Goal: Transaction & Acquisition: Book appointment/travel/reservation

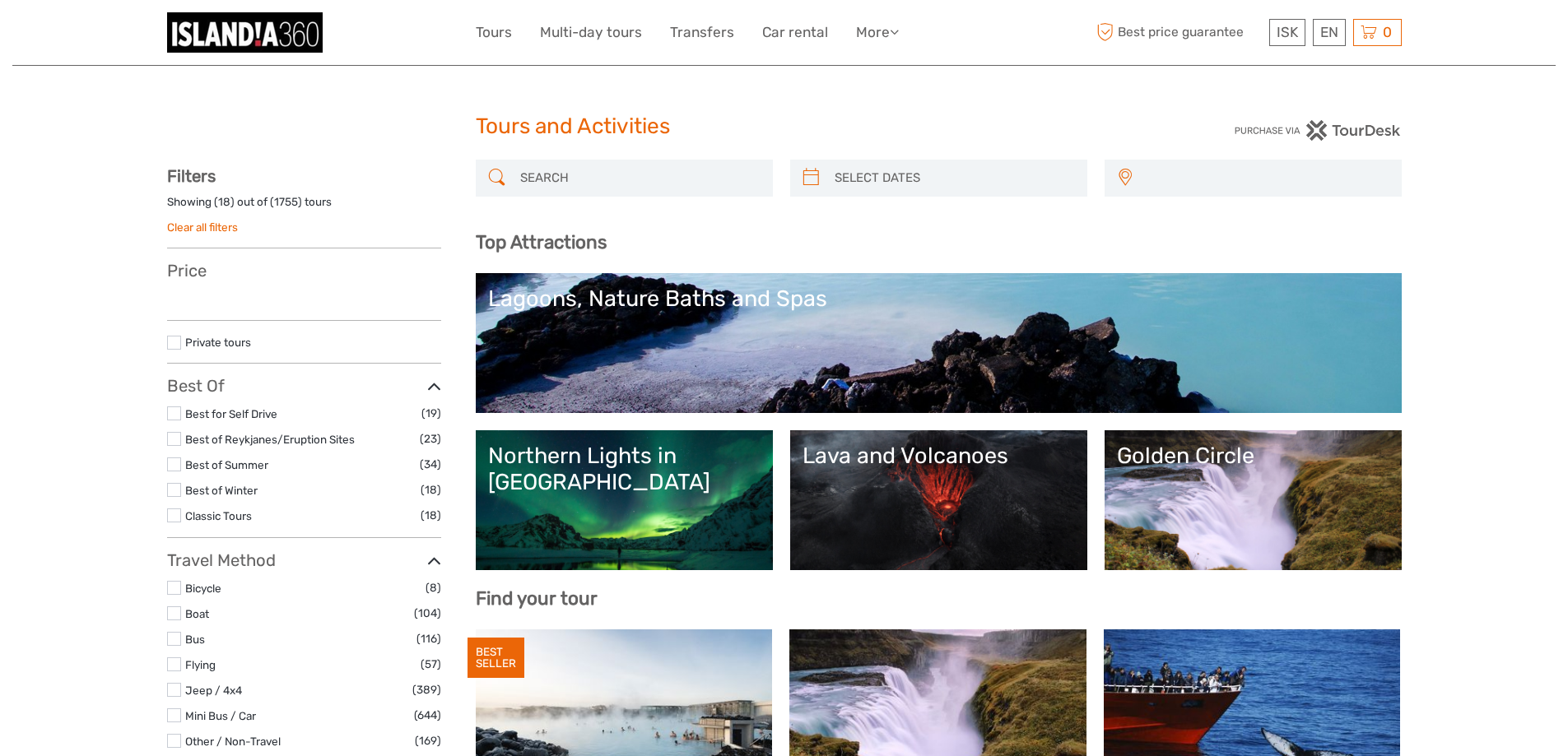
select select
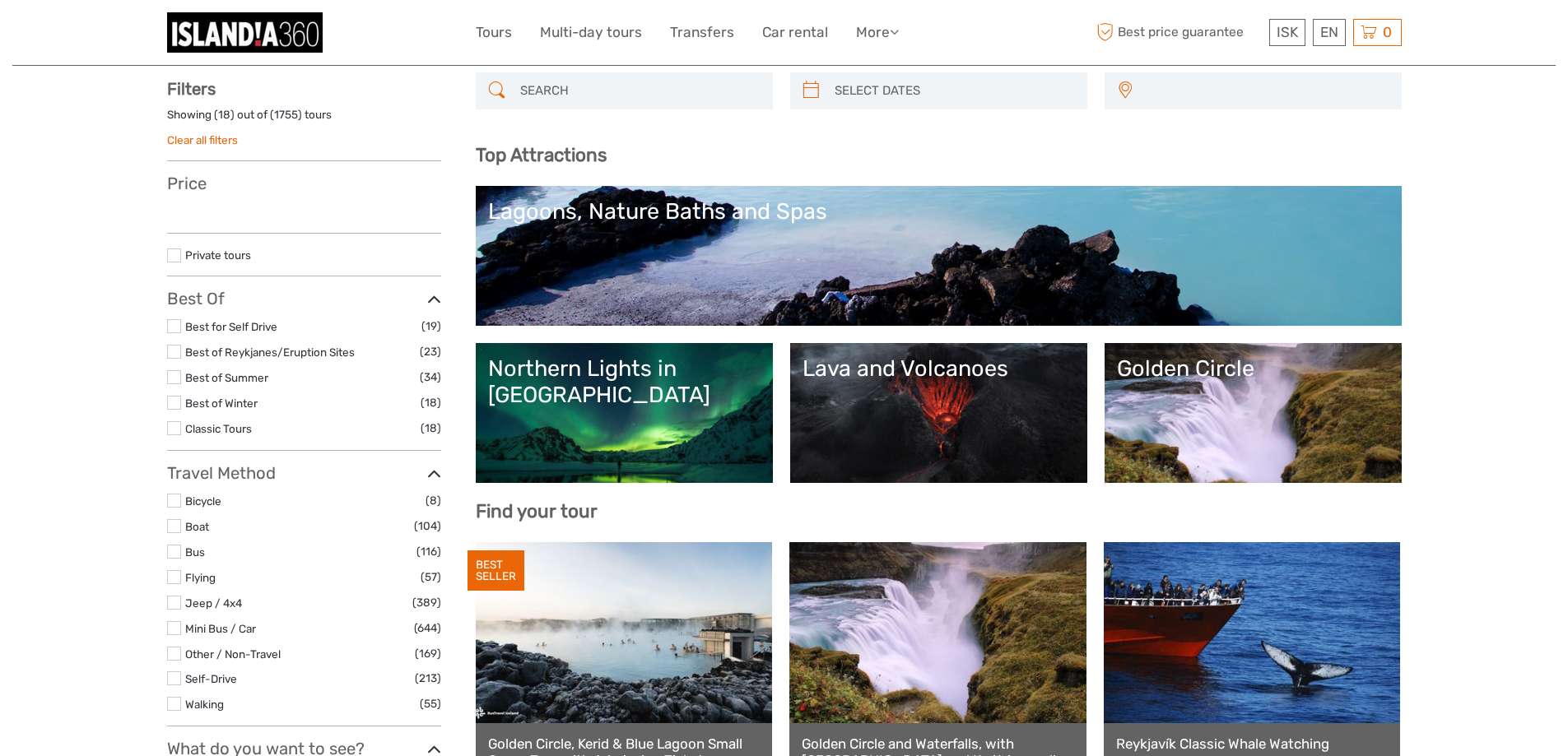
select select
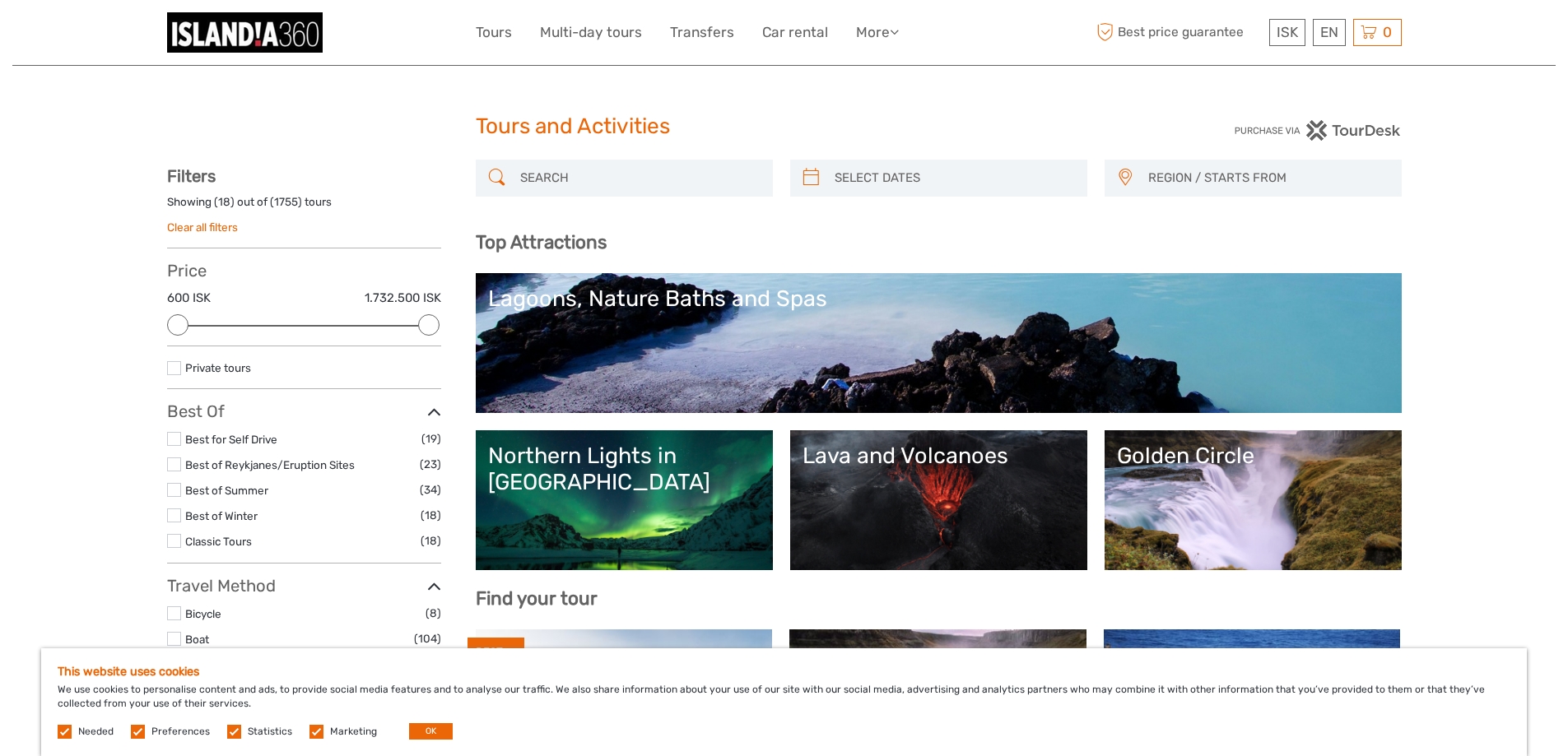
click at [674, 175] on input "search" at bounding box center [639, 178] width 251 height 29
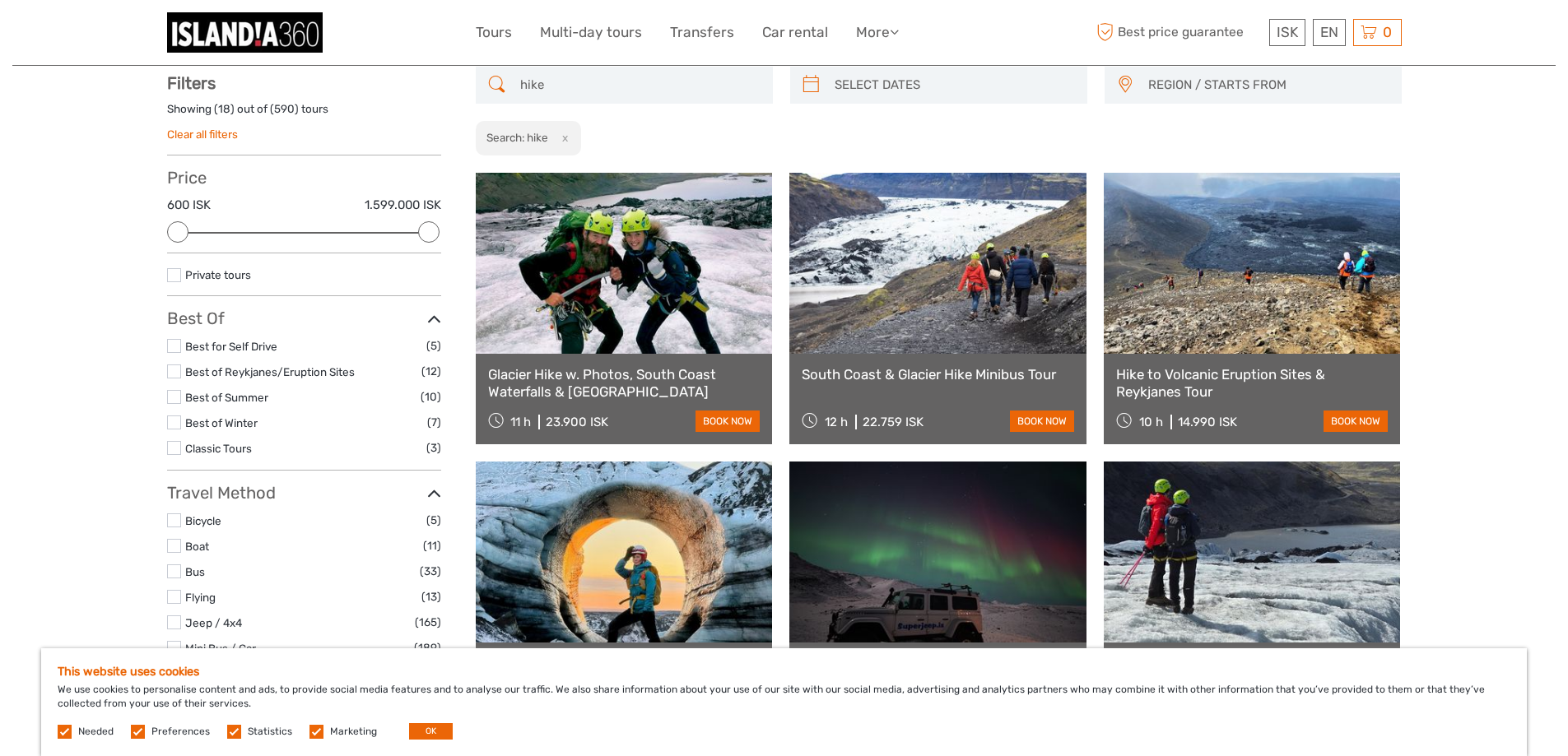
scroll to position [94, 0]
type input "hike"
click at [1240, 376] on link "Hike to Volcanic Eruption Sites & Reykjanes Tour" at bounding box center [1252, 381] width 272 height 34
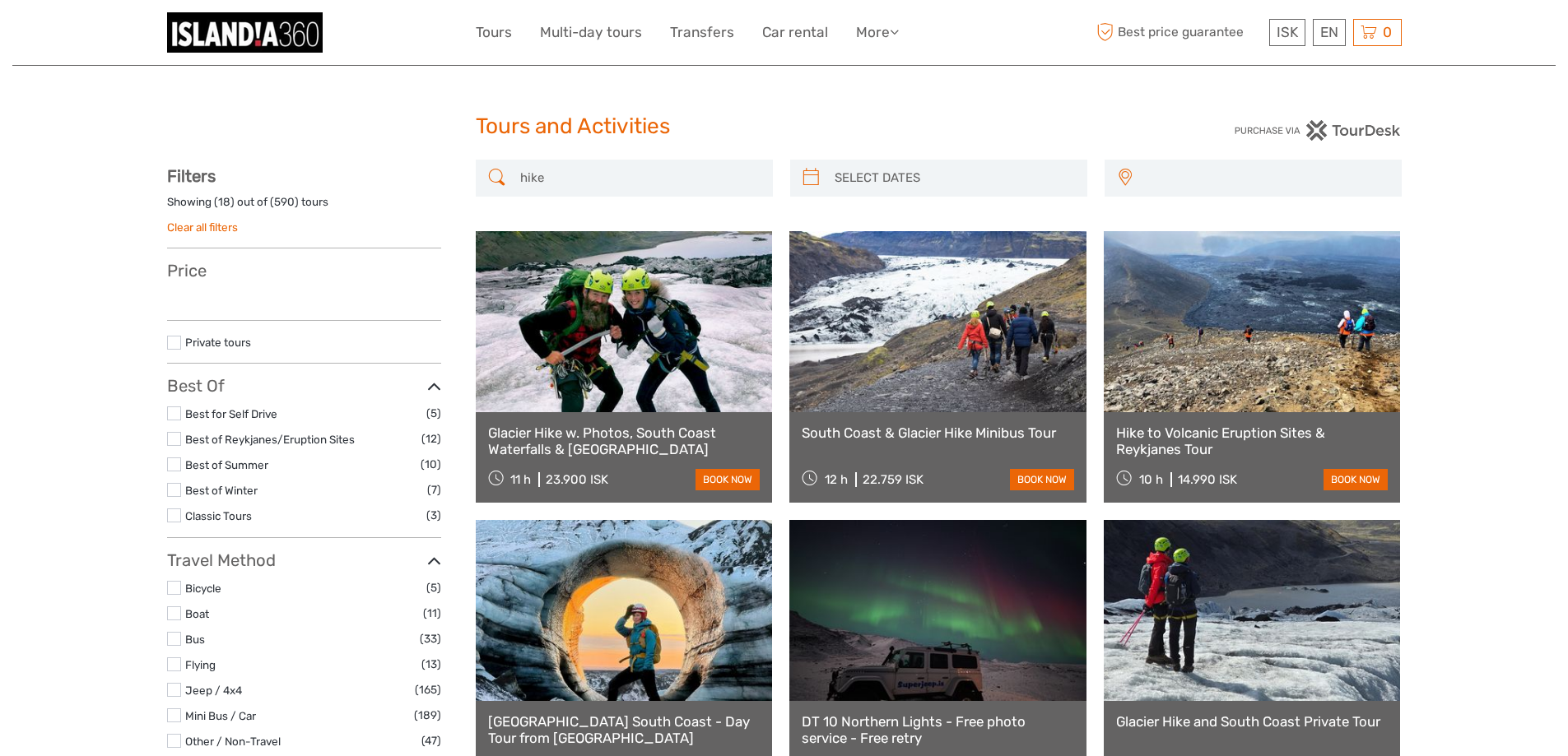
select select
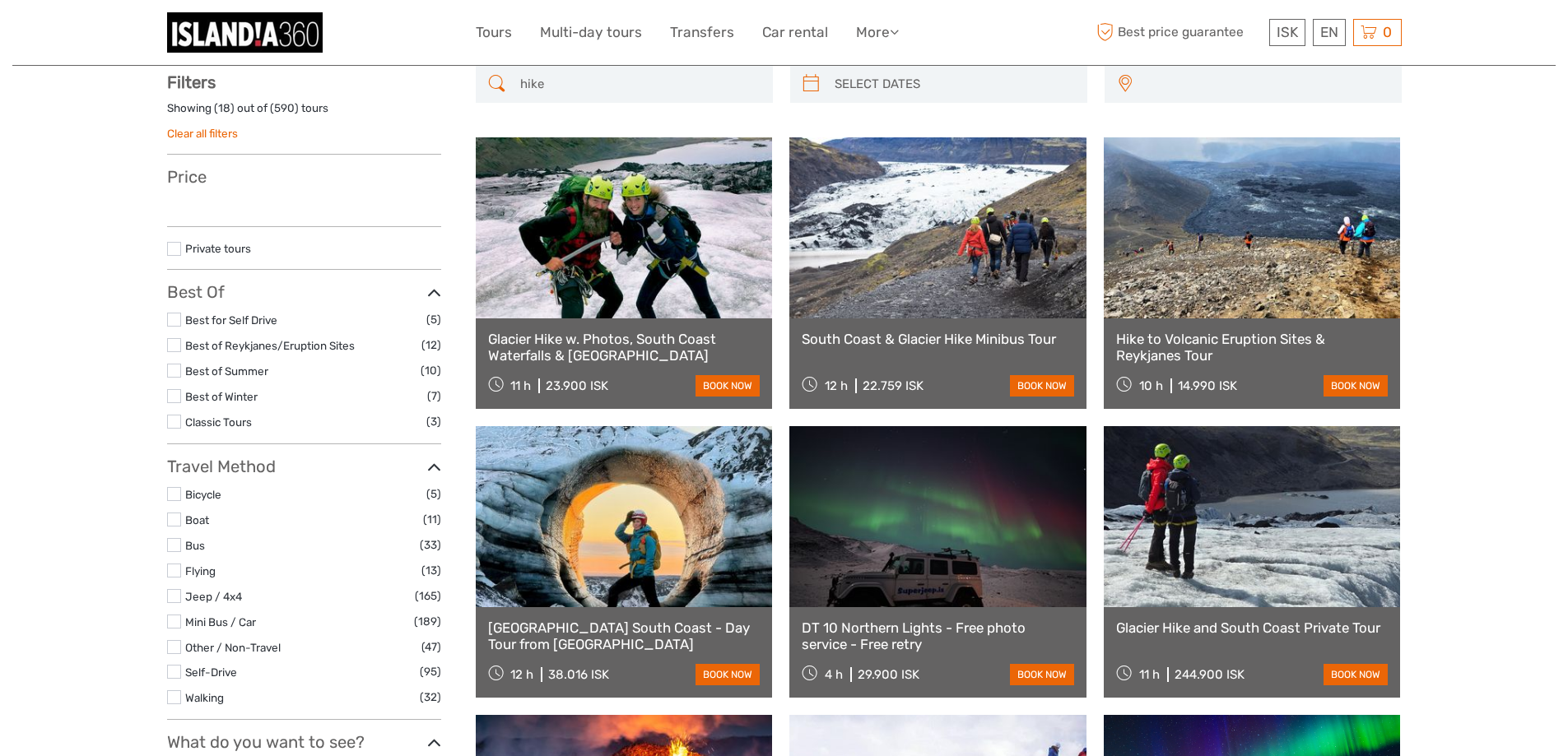
select select
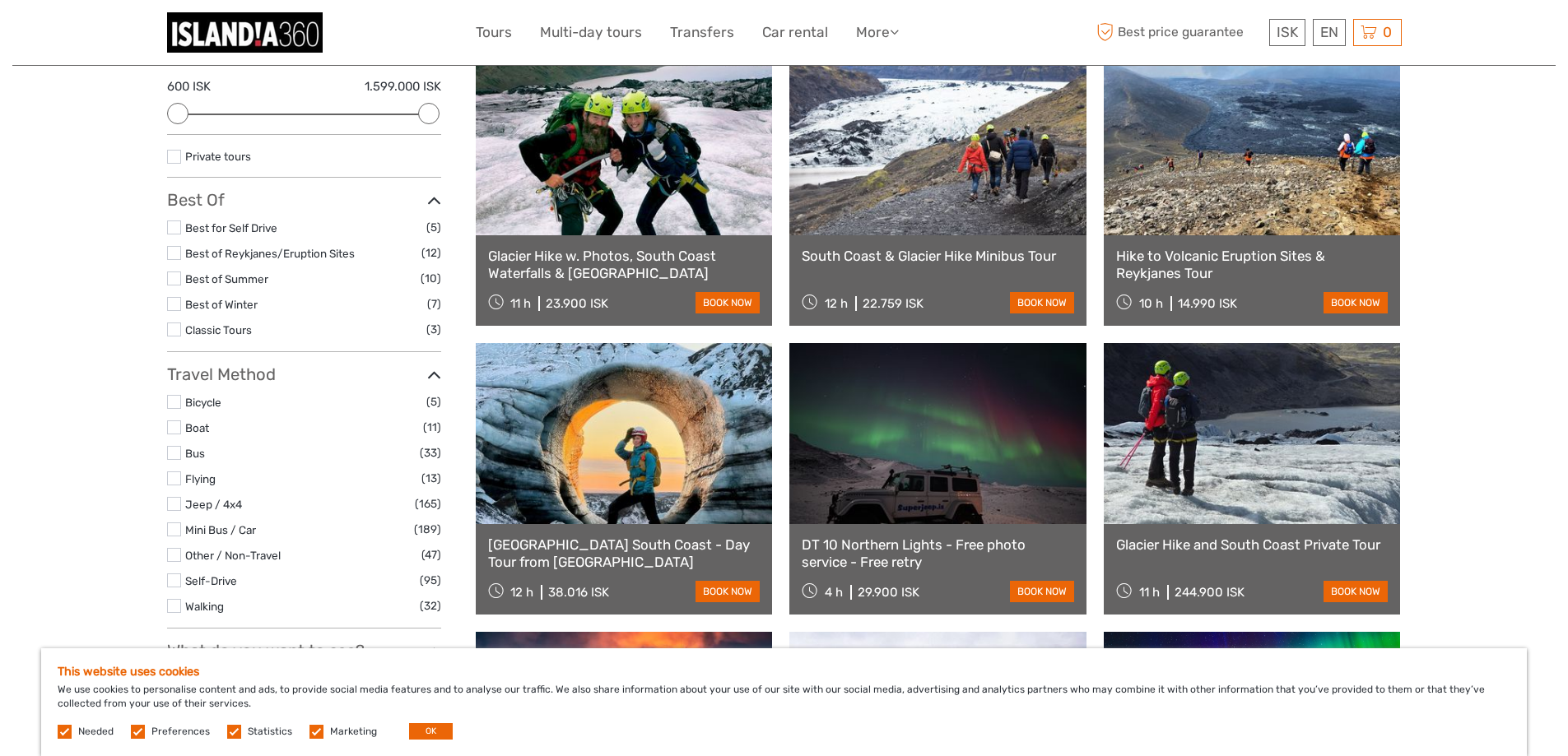
scroll to position [0, 0]
